Goal: Task Accomplishment & Management: Use online tool/utility

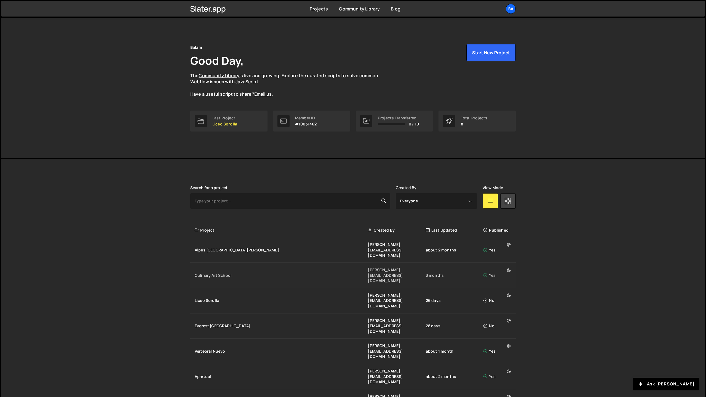
click at [243, 263] on div "Culinary Art School [PERSON_NAME][EMAIL_ADDRESS][DOMAIN_NAME] 3 months Yes" at bounding box center [353, 275] width 326 height 25
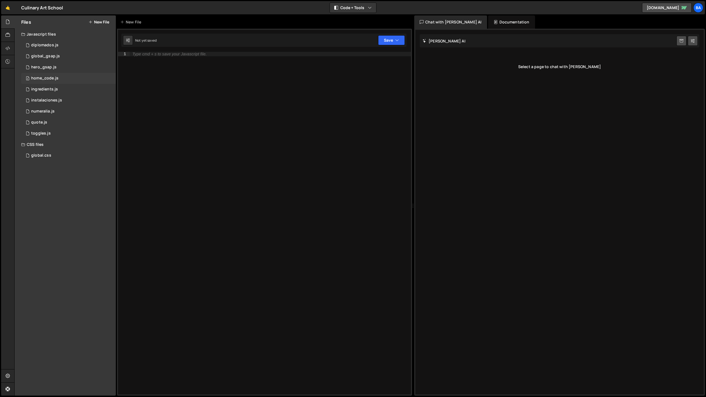
click at [45, 80] on div "home_code.js" at bounding box center [44, 78] width 27 height 5
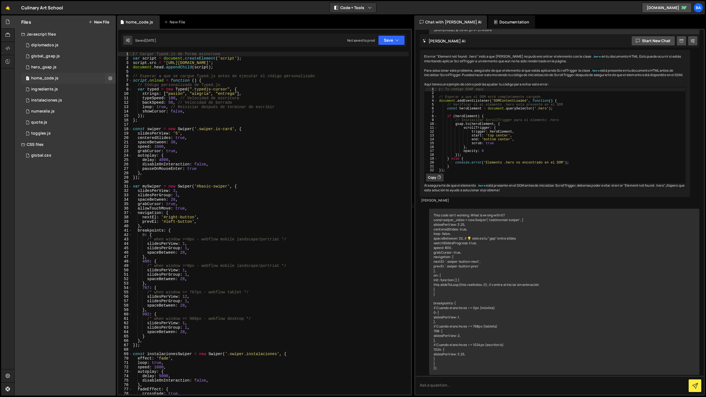
scroll to position [3898, 0]
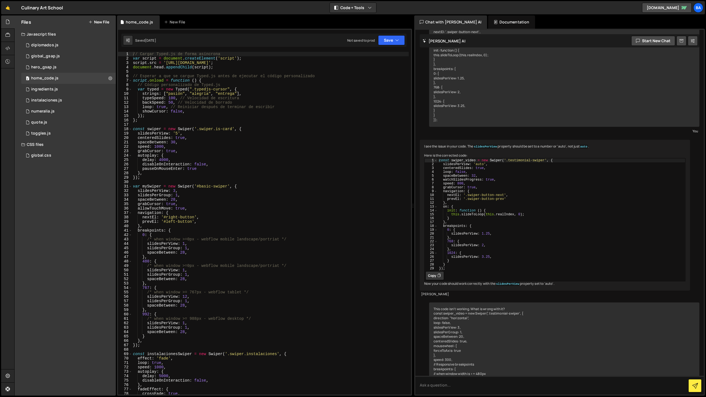
click at [95, 24] on button "New File" at bounding box center [99, 22] width 21 height 4
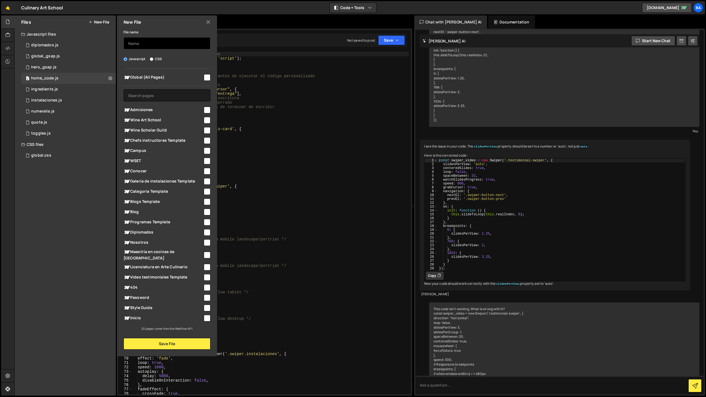
click at [146, 42] on input "text" at bounding box center [167, 43] width 87 height 12
type input "contact-box"
click at [207, 75] on input "checkbox" at bounding box center [207, 77] width 7 height 7
checkbox input "true"
click at [170, 341] on button "Save File" at bounding box center [167, 344] width 87 height 12
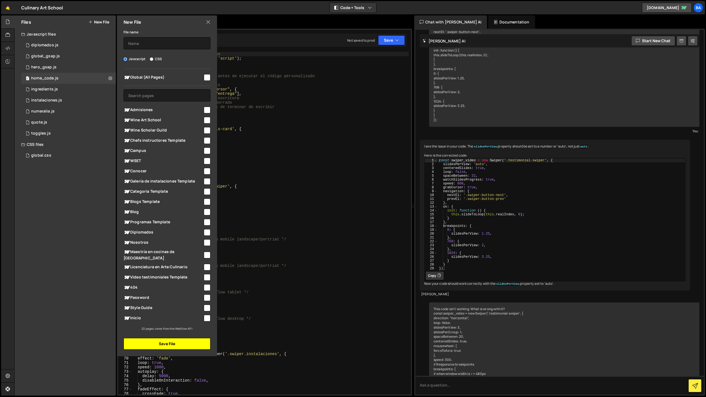
scroll to position [0, 0]
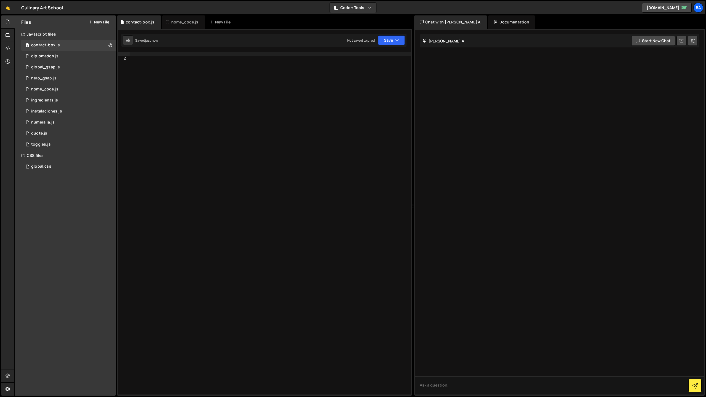
click at [144, 58] on div at bounding box center [270, 228] width 281 height 352
click at [157, 51] on div "1 Type cmd + s to save your Javascript file. הההההההההההההההההההההההההההההההההה…" at bounding box center [264, 212] width 295 height 367
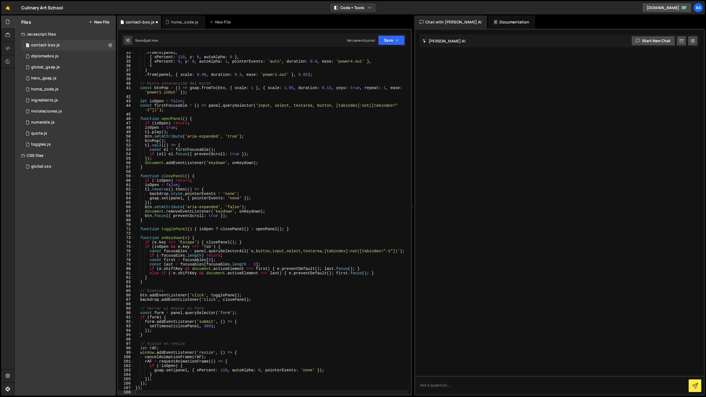
scroll to position [143, 0]
click at [388, 40] on button "Save" at bounding box center [391, 40] width 27 height 10
click at [374, 57] on div "Saved just now" at bounding box center [372, 60] width 57 height 7
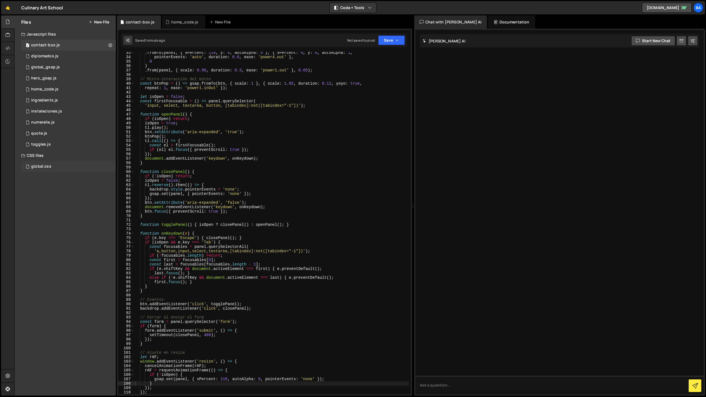
click at [50, 165] on div "global.css 0" at bounding box center [68, 166] width 95 height 11
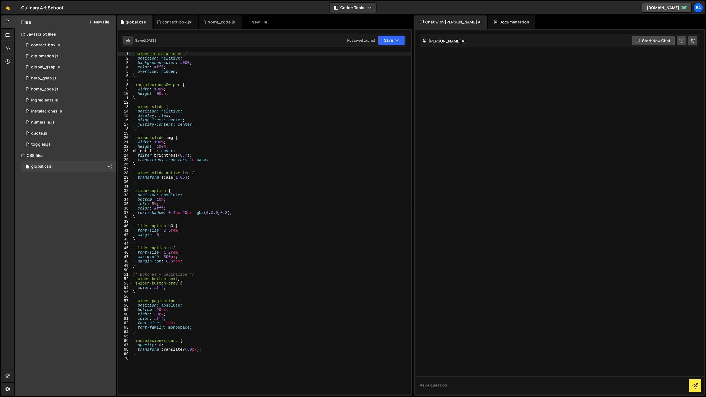
click at [158, 360] on div ".swiper-instalaciones { position : relative ; background-color : #000 ; color :…" at bounding box center [271, 228] width 279 height 352
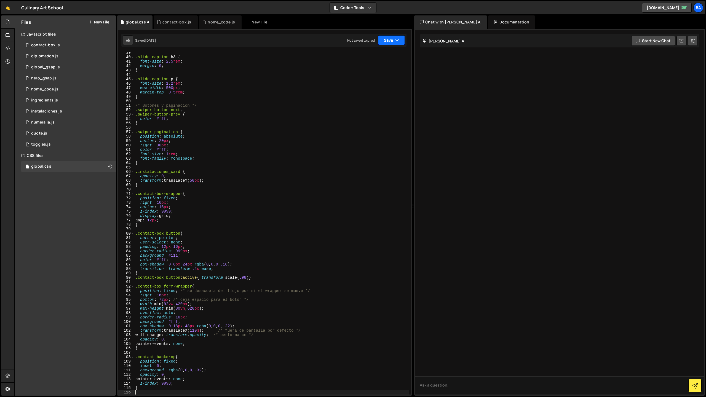
click at [385, 40] on button "Save" at bounding box center [391, 40] width 27 height 10
click at [373, 57] on div "Saved 3 weeks ago" at bounding box center [372, 60] width 57 height 7
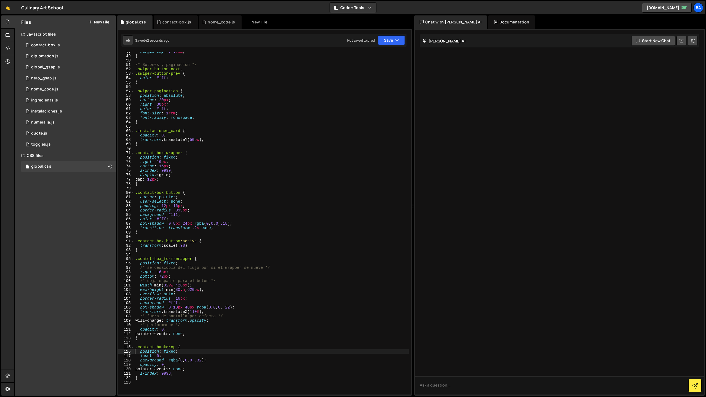
scroll to position [213, 0]
click at [95, 251] on div "Files New File Javascript files 1 contact-box.js 0 1 diplomados.js 0 1 global_g…" at bounding box center [65, 205] width 101 height 380
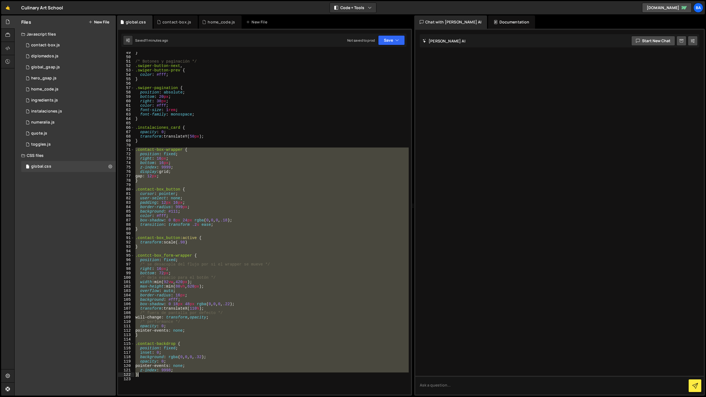
drag, startPoint x: 135, startPoint y: 149, endPoint x: 201, endPoint y: 384, distance: 244.3
click at [201, 384] on div "} /* Botones y paginación */ .swiper-button-next , .swiper-button-prev { color …" at bounding box center [271, 226] width 274 height 352
type textarea "}"
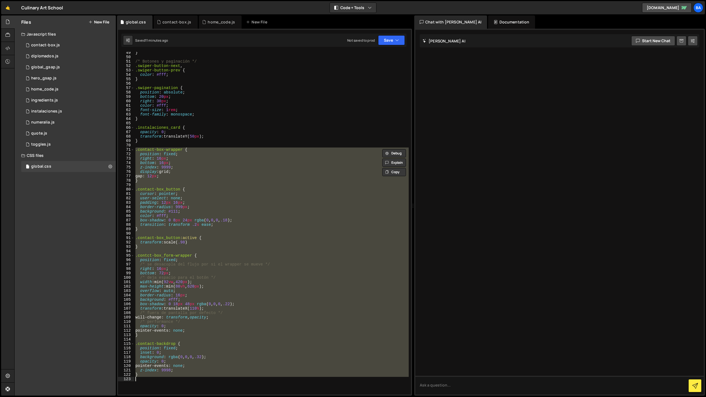
scroll to position [140, 0]
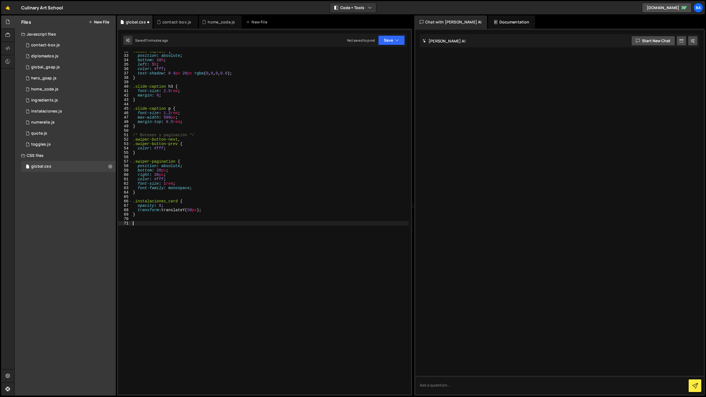
click at [377, 38] on div "Not saved to prod Upgrade to Edit Save Save to Staging S Saved 11 minutes ago S…" at bounding box center [376, 40] width 58 height 10
click at [382, 40] on button "Save" at bounding box center [391, 40] width 27 height 10
click at [372, 53] on div "Save to Staging S" at bounding box center [372, 54] width 57 height 6
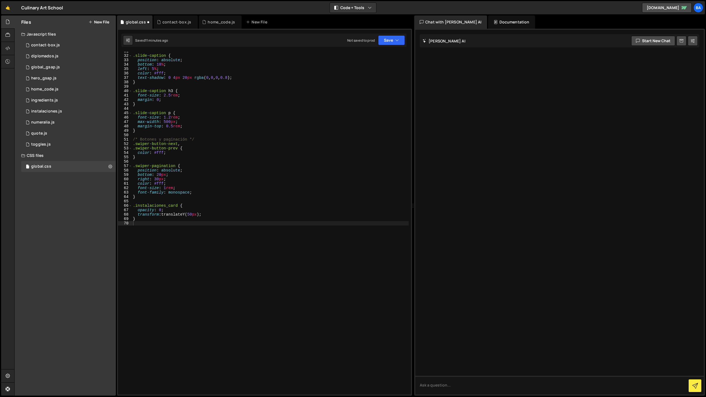
scroll to position [135, 0]
click at [167, 22] on div "contact-box.js" at bounding box center [176, 22] width 29 height 6
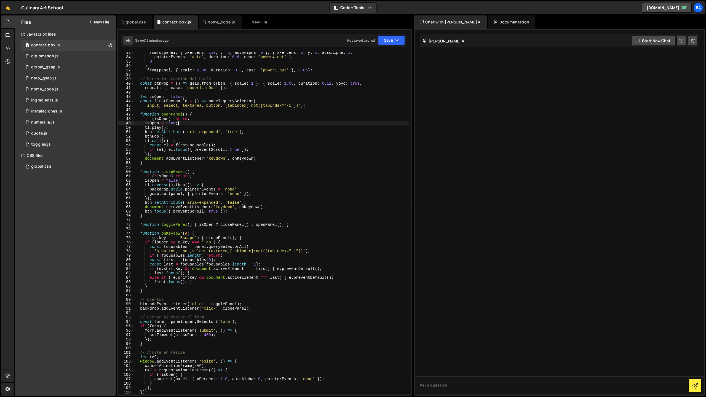
click at [233, 124] on div ". fromTo ( panel , { xPercent : 110 , y : 8 , autoAlpha : 0 } , { xPercent : 0 …" at bounding box center [271, 226] width 274 height 352
type textarea "});"
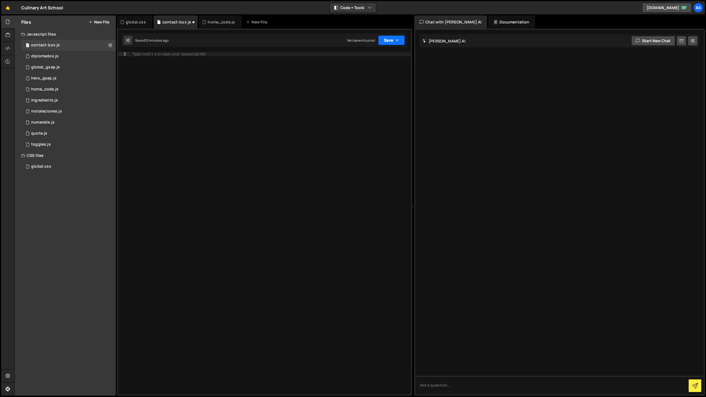
drag, startPoint x: 390, startPoint y: 42, endPoint x: 377, endPoint y: 54, distance: 17.8
click at [390, 42] on button "Save" at bounding box center [391, 40] width 27 height 10
click at [375, 56] on div "Save to Staging S" at bounding box center [372, 54] width 57 height 6
click at [268, 62] on div at bounding box center [270, 228] width 281 height 352
click at [235, 50] on div "1 Type cmd + s to save your Javascript file. הההההההההההההההההההההההההההההההההה…" at bounding box center [264, 212] width 295 height 367
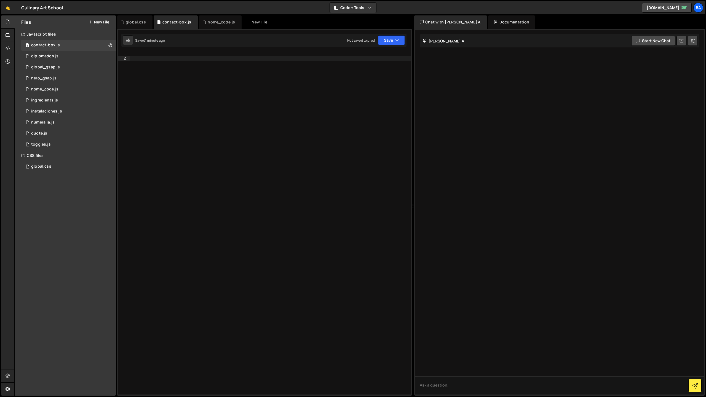
click at [227, 50] on div "1 Type cmd + s to save your Javascript file. הההההההההההההההההההההההההההההההההה…" at bounding box center [264, 212] width 295 height 367
click at [175, 50] on div "1 Type cmd + s to save your Javascript file. הההההההההההההההההההההההההההההההההה…" at bounding box center [264, 212] width 295 height 367
click at [139, 55] on div at bounding box center [270, 228] width 281 height 352
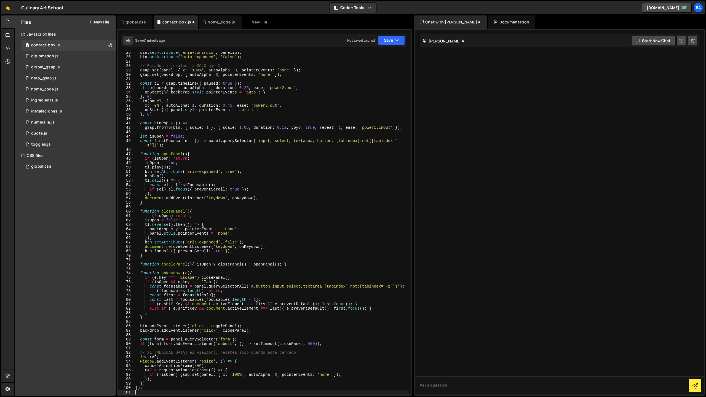
scroll to position [107, 0]
click at [391, 39] on button "Save" at bounding box center [391, 40] width 27 height 10
click at [371, 57] on div "Saved 1 minute ago" at bounding box center [372, 60] width 57 height 7
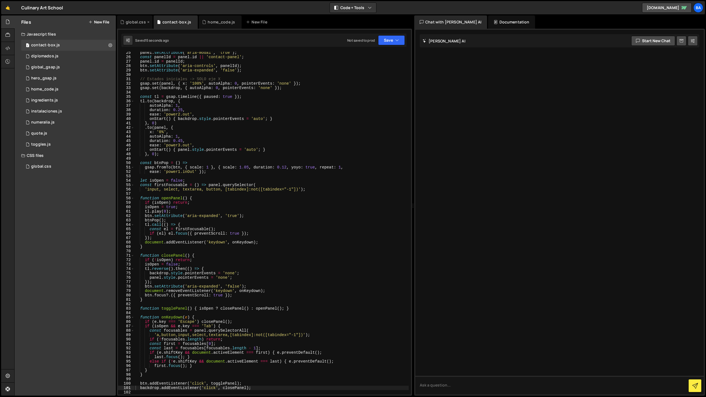
click at [132, 23] on div "global.css" at bounding box center [136, 22] width 20 height 6
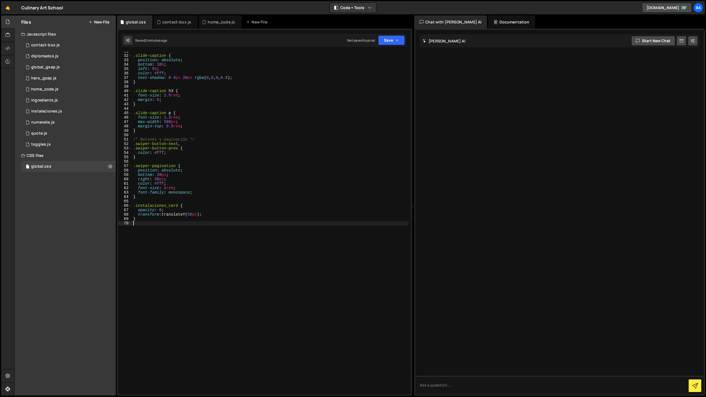
click at [175, 225] on div ".slide-caption { position : absolute ; bottom : 10 % ; left : 5 % ; color : #ff…" at bounding box center [270, 225] width 277 height 352
click at [395, 39] on icon "button" at bounding box center [397, 41] width 4 height 6
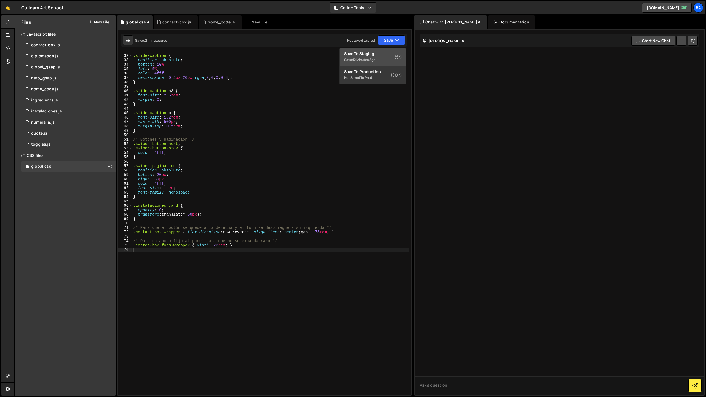
click at [369, 57] on div "Saved 2 minutes ago" at bounding box center [372, 60] width 57 height 7
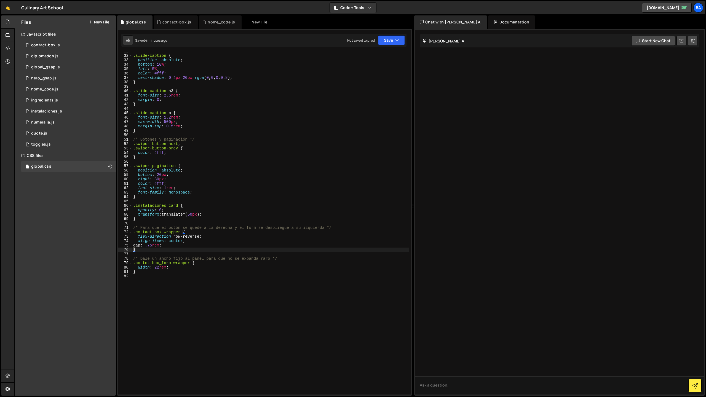
scroll to position [135, 0]
click at [177, 25] on div "contact-box.js" at bounding box center [176, 21] width 44 height 13
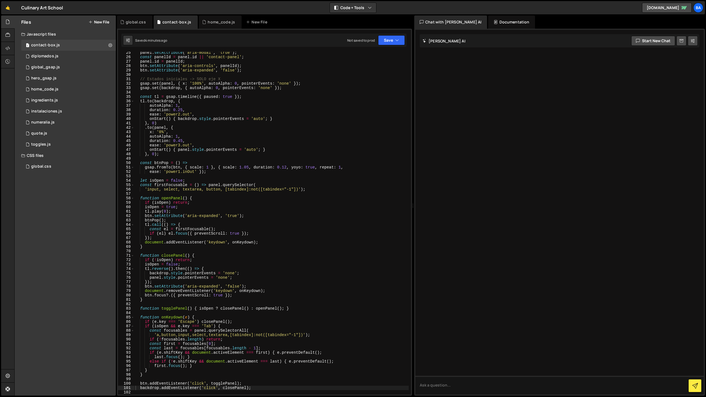
click at [197, 108] on div "panel . setAttribute ( 'aria-modal' , 'true' ) ; const panelId = panel . id || …" at bounding box center [271, 226] width 274 height 352
type textarea "});"
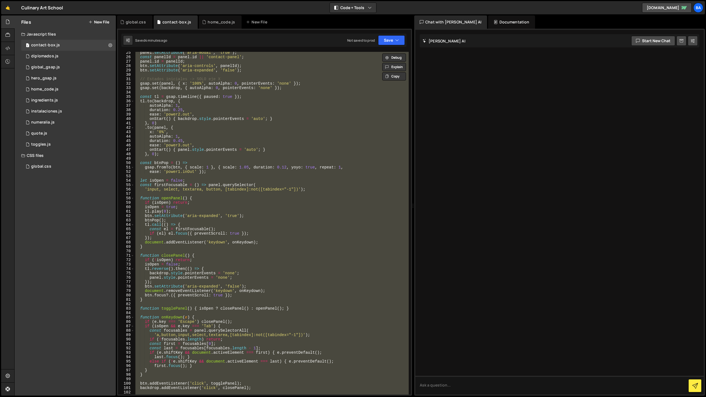
paste textarea
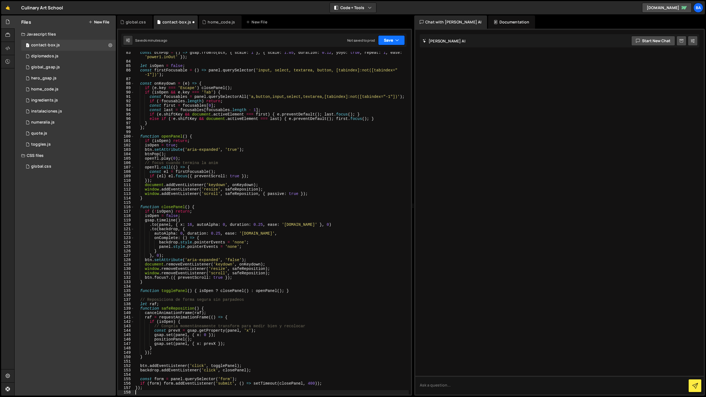
click at [395, 40] on icon "button" at bounding box center [397, 41] width 4 height 6
drag, startPoint x: 375, startPoint y: 56, endPoint x: 368, endPoint y: 65, distance: 11.5
click at [375, 56] on div "Save to Staging S" at bounding box center [372, 54] width 57 height 6
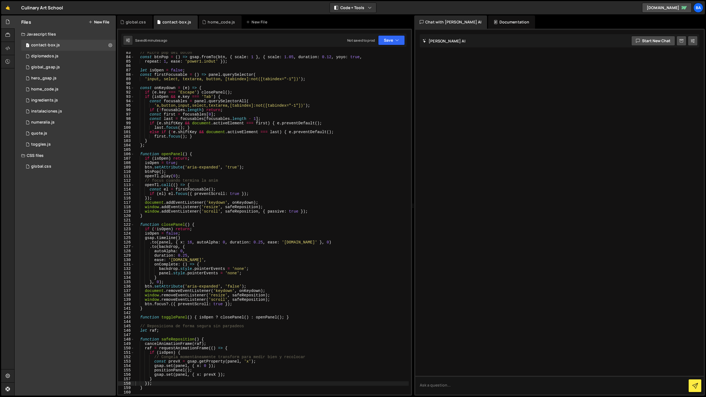
click at [283, 124] on div "// Micro pop del botón const btnPop = ( ) => gsap . fromTo ( btn , { scale : 1 …" at bounding box center [271, 226] width 274 height 352
type textarea "});"
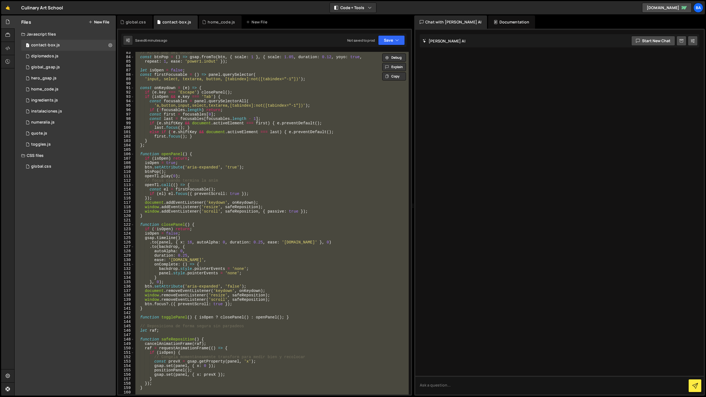
paste textarea
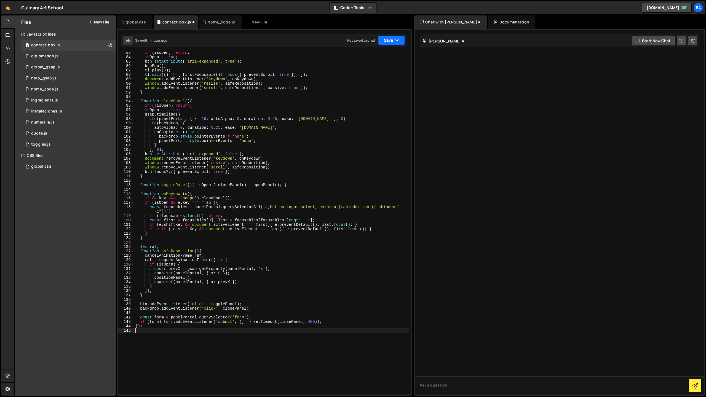
click at [388, 41] on button "Save" at bounding box center [391, 40] width 27 height 10
click at [374, 57] on div "6 minutes ago" at bounding box center [365, 59] width 22 height 5
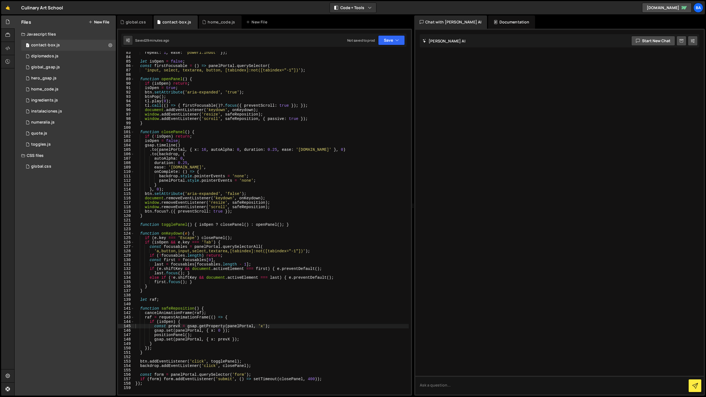
scroll to position [363, 0]
click at [273, 172] on div "repeat : 1 , ease : 'power1.inOut' }) ; let isOpen = false ; const firstFocusab…" at bounding box center [271, 226] width 274 height 352
type textarea "});"
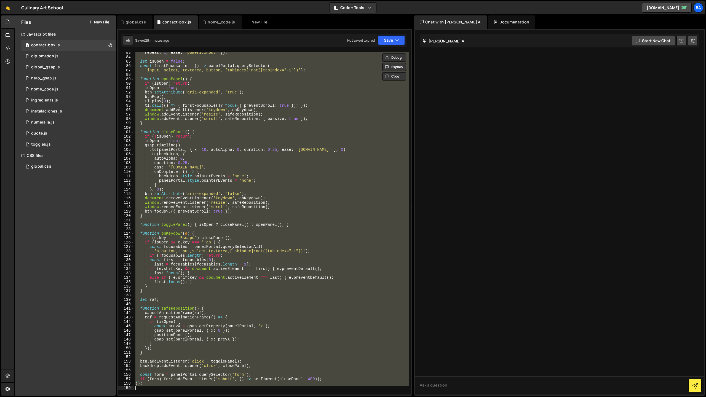
paste textarea
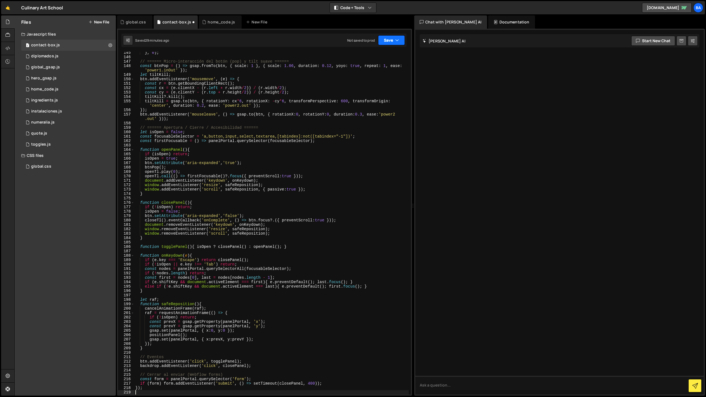
click at [388, 40] on button "Save" at bounding box center [391, 40] width 27 height 10
click at [373, 57] on div "Saved 29 minutes ago" at bounding box center [372, 60] width 57 height 7
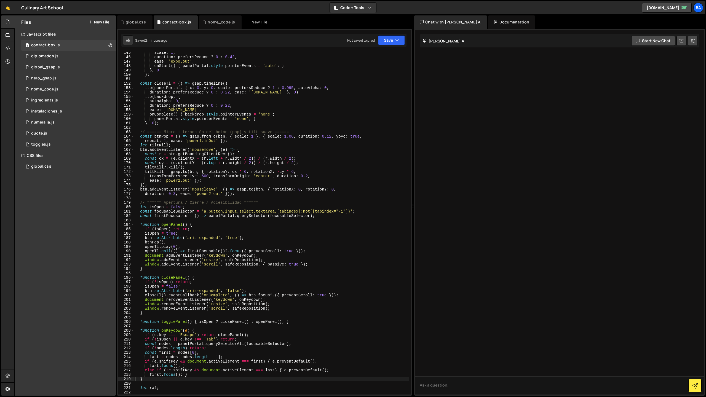
scroll to position [637, 0]
click at [271, 154] on div "scale : 1 , duration : prefersReduce ? 0 : 0.42 , ease : 'expo.out' , onStart (…" at bounding box center [271, 226] width 274 height 352
type textarea "});"
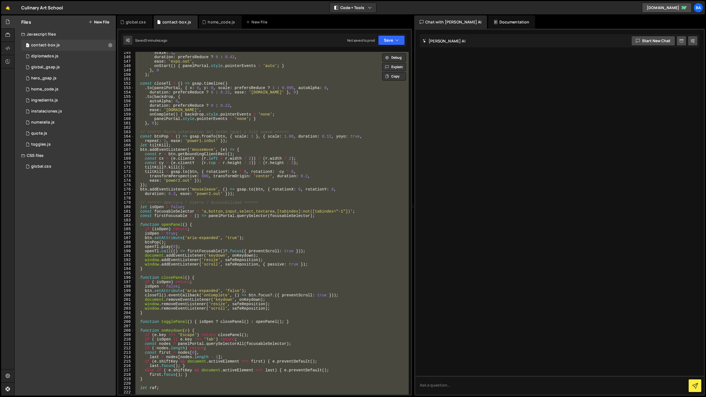
paste textarea
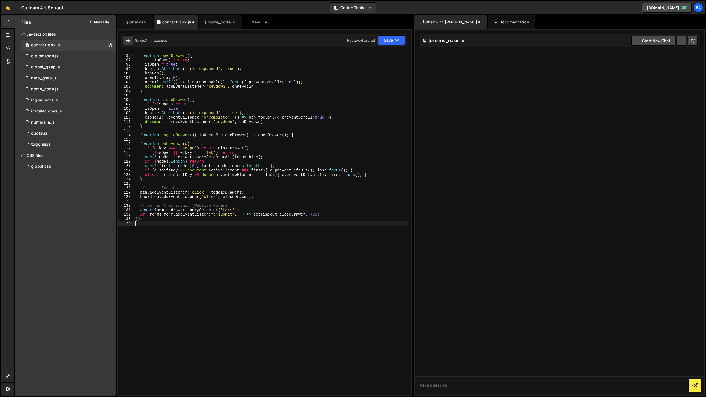
scroll to position [422, 0]
click at [384, 44] on button "Save" at bounding box center [391, 40] width 27 height 10
click at [369, 56] on div "Save to Staging S" at bounding box center [372, 54] width 57 height 6
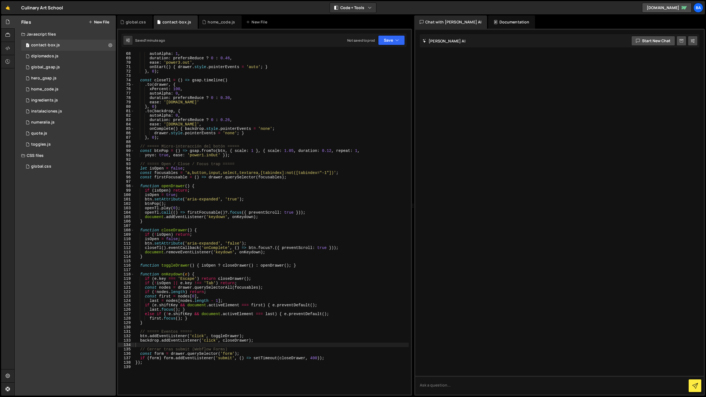
scroll to position [296, 0]
click at [329, 207] on div "autoAlpha : 1 , duration : prefersReduce ? 0 : 0.46 , ease : 'power3.out' , onS…" at bounding box center [271, 228] width 274 height 352
type textarea "});"
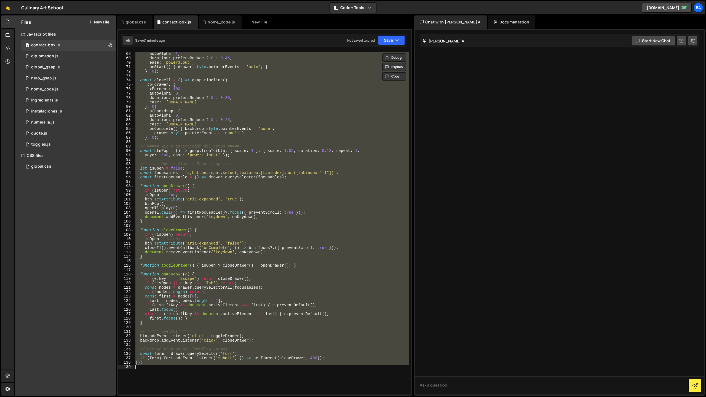
paste textarea
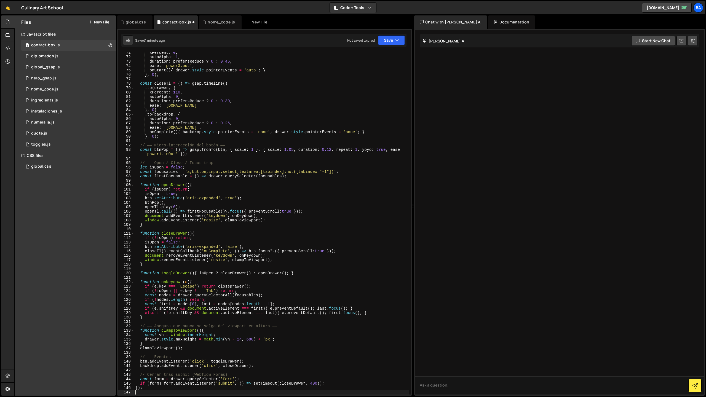
scroll to position [310, 0]
click at [385, 39] on button "Save" at bounding box center [391, 40] width 27 height 10
click at [366, 57] on div "Saved 1 minute ago" at bounding box center [372, 60] width 57 height 7
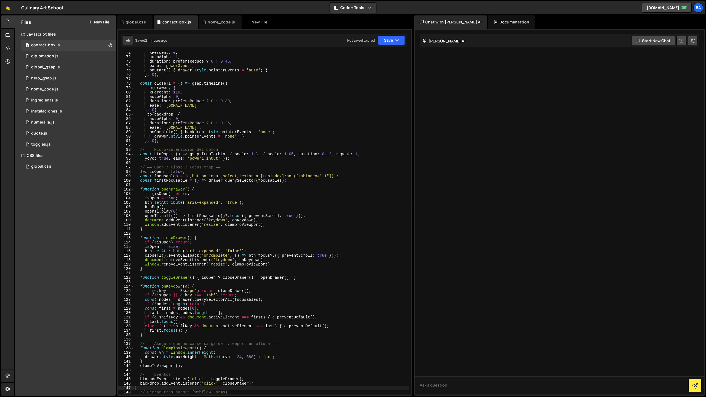
click at [334, 168] on div "xPercent : 0 , autoAlpha : 1 , duration : prefersReduce ? 0 : 0.46 , ease : 'po…" at bounding box center [271, 226] width 274 height 352
type textarea "});"
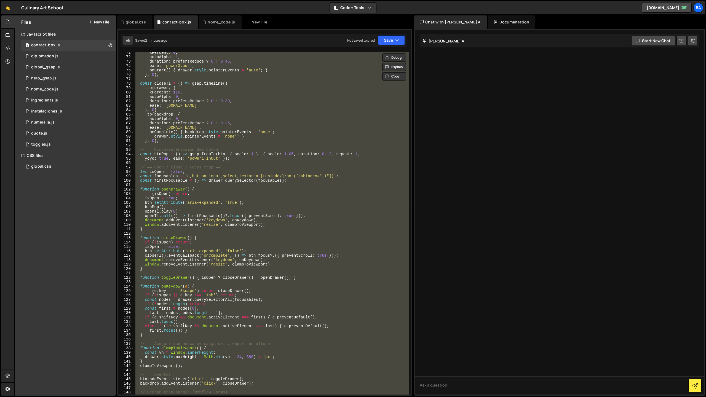
paste textarea
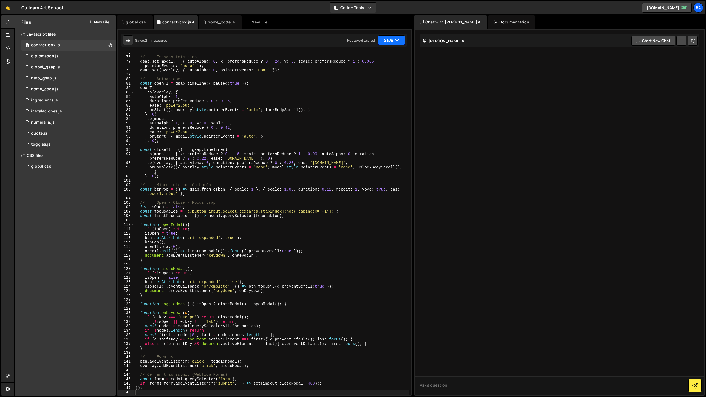
click at [389, 43] on button "Save" at bounding box center [391, 40] width 27 height 10
click at [377, 54] on div "Save to Staging S" at bounding box center [372, 54] width 57 height 6
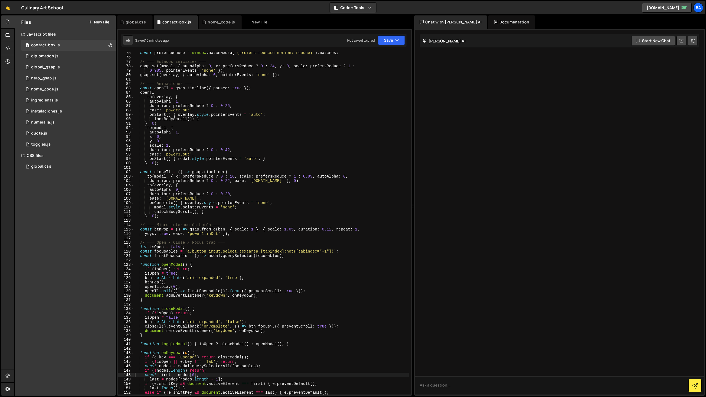
scroll to position [328, 0]
click at [293, 177] on div "const prefersReduce = window . matchMedia ( '(prefers-reduced-motion: reduce)' …" at bounding box center [271, 227] width 274 height 352
type textarea "});"
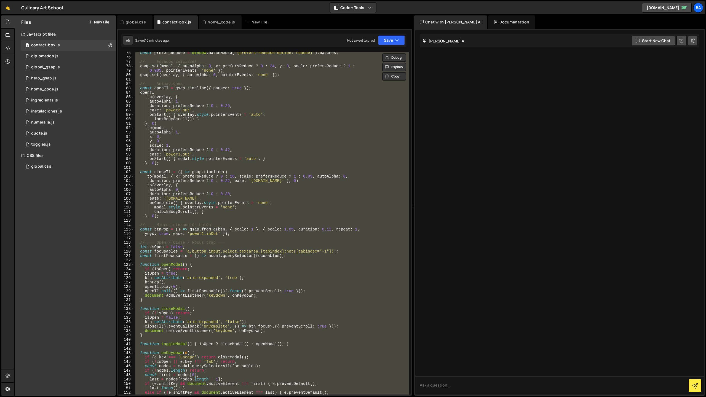
paste textarea
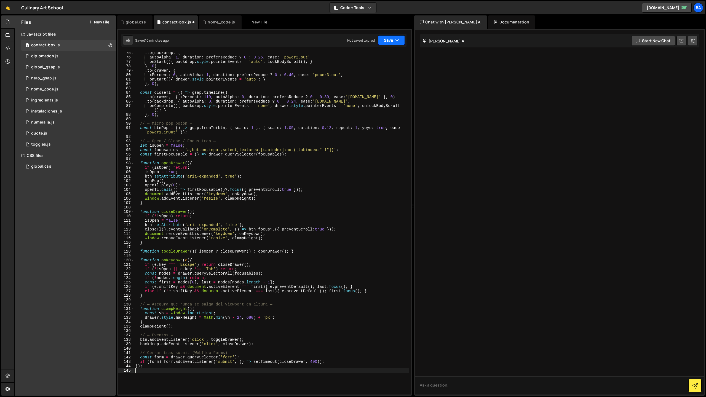
click at [387, 39] on button "Save" at bounding box center [391, 40] width 27 height 10
click at [362, 57] on div "Saved 10 minutes ago" at bounding box center [372, 60] width 57 height 7
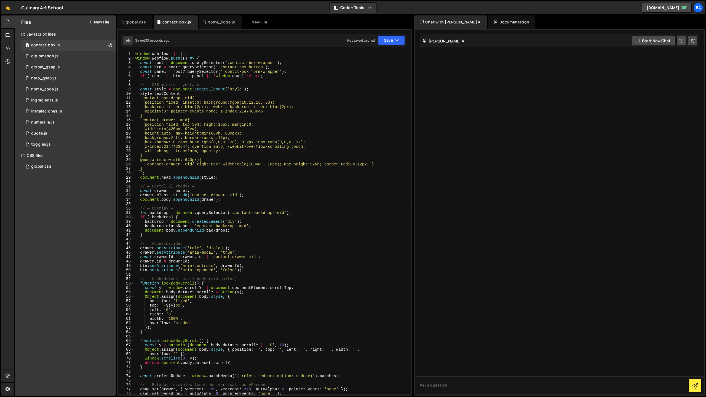
scroll to position [0, 0]
drag, startPoint x: 226, startPoint y: 124, endPoint x: 230, endPoint y: 131, distance: 8.3
click at [227, 124] on div "window . Webflow ||= [ ] ; window . Webflow . push (( ) => { const root = docum…" at bounding box center [271, 228] width 274 height 352
click at [396, 40] on icon "button" at bounding box center [397, 41] width 4 height 6
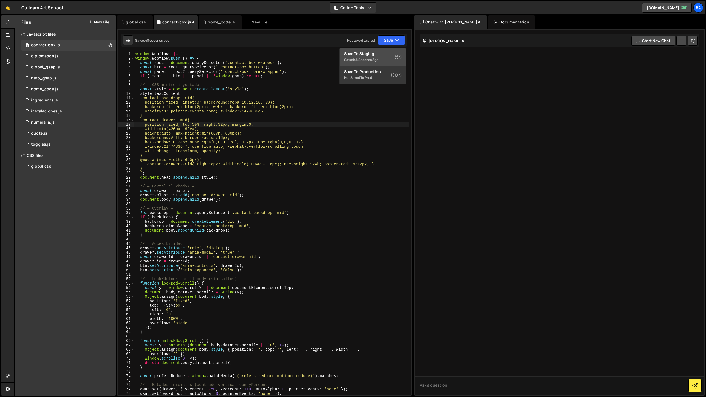
click at [370, 52] on div "Save to Staging S" at bounding box center [372, 54] width 57 height 6
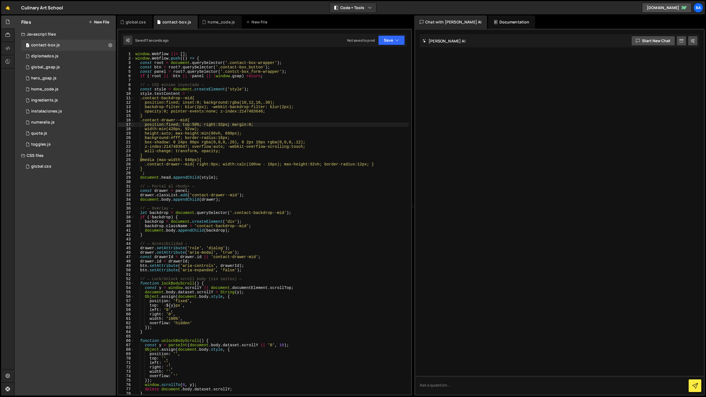
drag, startPoint x: 226, startPoint y: 125, endPoint x: 230, endPoint y: 132, distance: 8.3
click at [226, 125] on div "window . Webflow ||= [ ] ; window . Webflow . push (( ) => { const root = docum…" at bounding box center [271, 228] width 274 height 352
type textarea "position:fixed; top:50%; right:54px; margin:0;"
click at [389, 42] on button "Save" at bounding box center [391, 40] width 27 height 10
click at [386, 56] on div "Save to Staging S" at bounding box center [372, 54] width 57 height 6
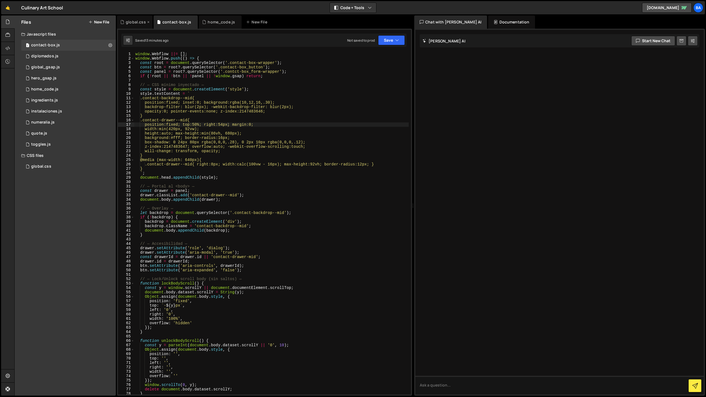
click at [134, 24] on div "global.css" at bounding box center [136, 22] width 20 height 6
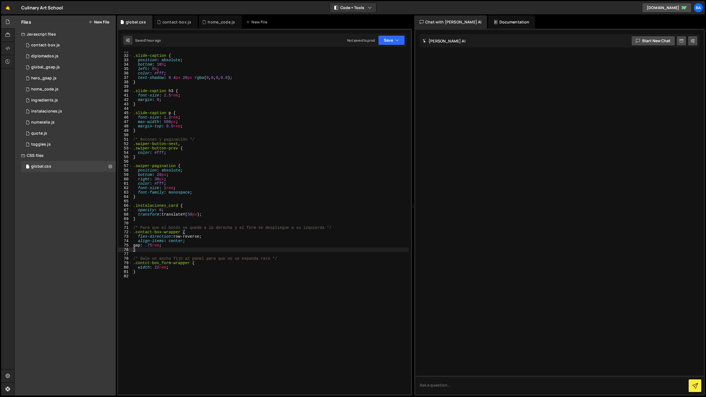
click at [159, 277] on div ".slide-caption { position : absolute ; bottom : 10 % ; left : 5 % ; color : #ff…" at bounding box center [270, 225] width 277 height 352
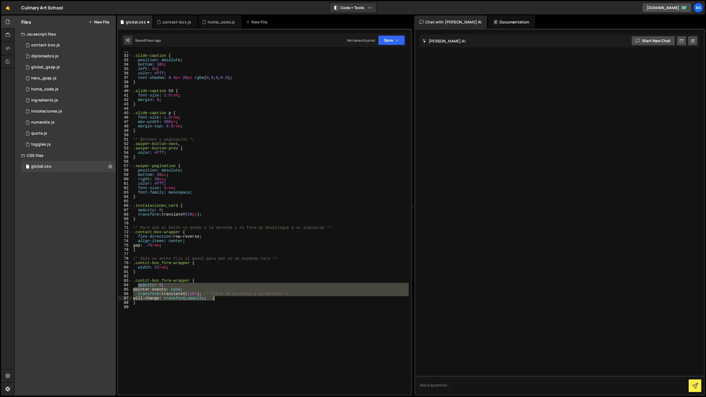
drag, startPoint x: 137, startPoint y: 286, endPoint x: 222, endPoint y: 299, distance: 85.9
click at [222, 299] on div ".slide-caption { position : absolute ; bottom : 10 % ; left : 5 % ; color : #ff…" at bounding box center [270, 225] width 277 height 352
type textarea "transform: translateX(110%); /* fuera de pantalla a la derecha */ will-change: …"
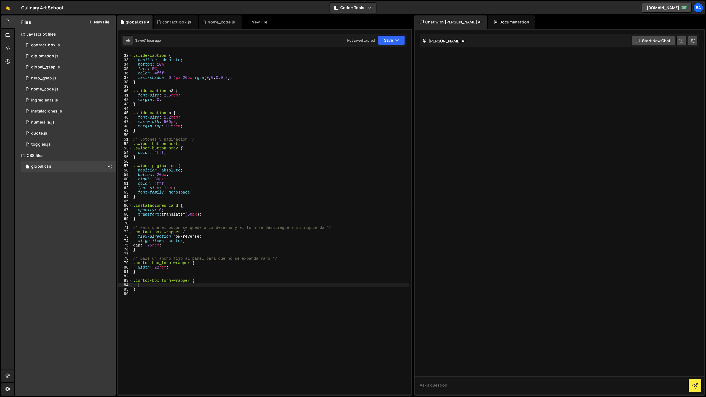
click at [189, 269] on div ".slide-caption { position : absolute ; bottom : 10 % ; left : 5 % ; color : #ff…" at bounding box center [270, 225] width 277 height 352
type textarea "width: 22rem;"
paste textarea "will-change: transform, opacity;"
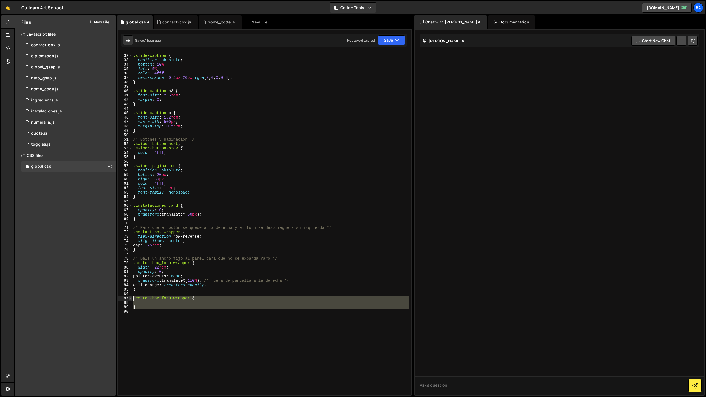
drag, startPoint x: 142, startPoint y: 311, endPoint x: 129, endPoint y: 297, distance: 18.9
click at [129, 297] on div "will-change: transform, opacity; 31 32 33 34 35 36 37 38 39 40 41 42 43 44 45 4…" at bounding box center [264, 223] width 293 height 343
type textarea ".contct-box_form-wrapper {"
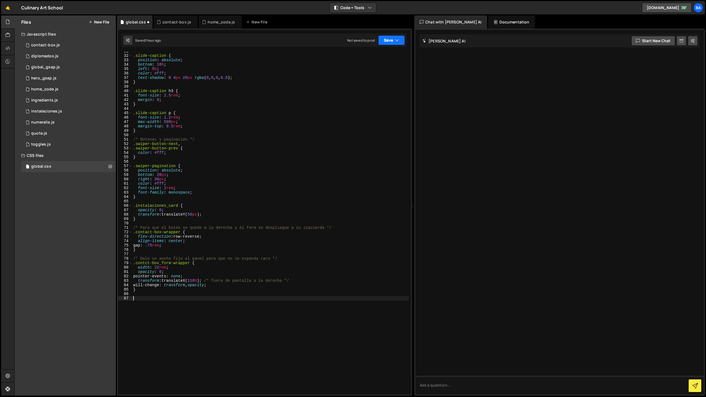
click at [387, 40] on button "Save" at bounding box center [391, 40] width 27 height 10
click at [373, 50] on button "Save to Staging S Saved 1 hour ago" at bounding box center [373, 57] width 66 height 18
click at [169, 22] on div "contact-box.js" at bounding box center [176, 22] width 29 height 6
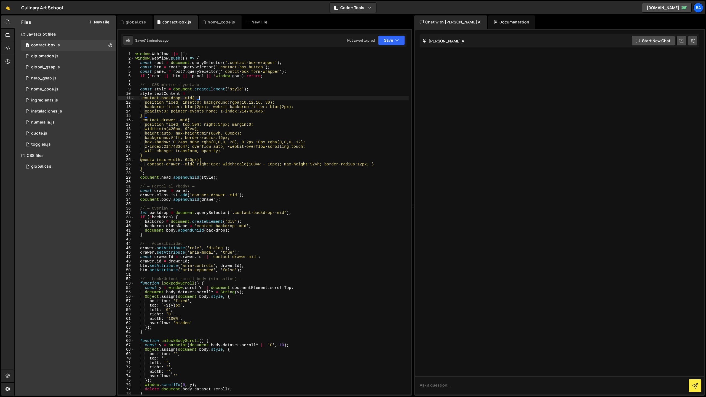
click at [204, 96] on div "window . Webflow ||= [ ] ; window . Webflow . push (( ) => { const root = docum…" at bounding box center [271, 228] width 274 height 352
type textarea "});"
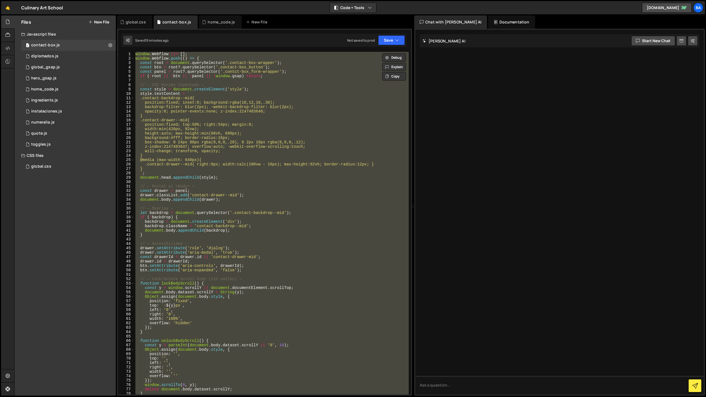
paste textarea
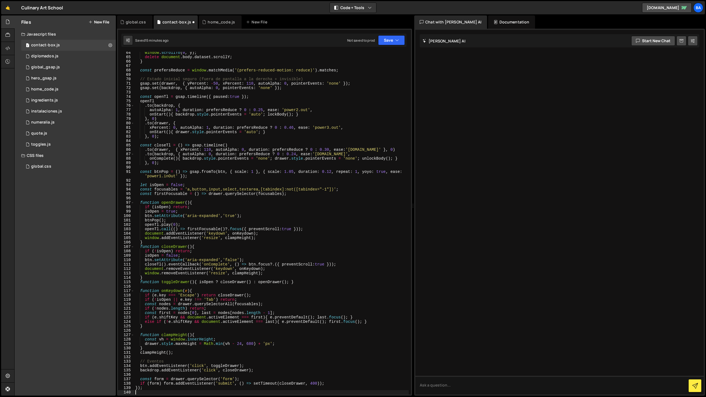
scroll to position [284, 0]
click at [383, 42] on button "Save" at bounding box center [391, 40] width 27 height 10
click at [368, 56] on div "Save to Staging S" at bounding box center [372, 54] width 57 height 6
